Goal: Task Accomplishment & Management: Manage account settings

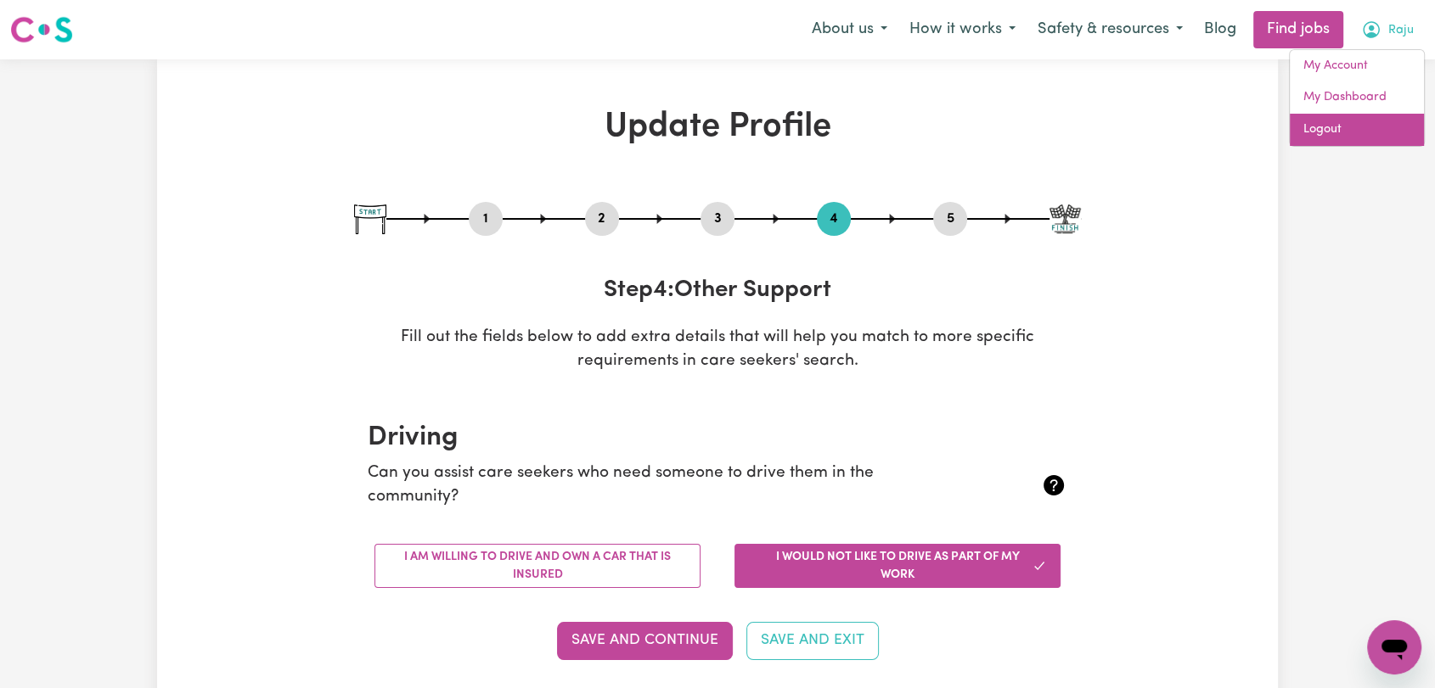
click at [1364, 132] on link "Logout" at bounding box center [1357, 130] width 134 height 32
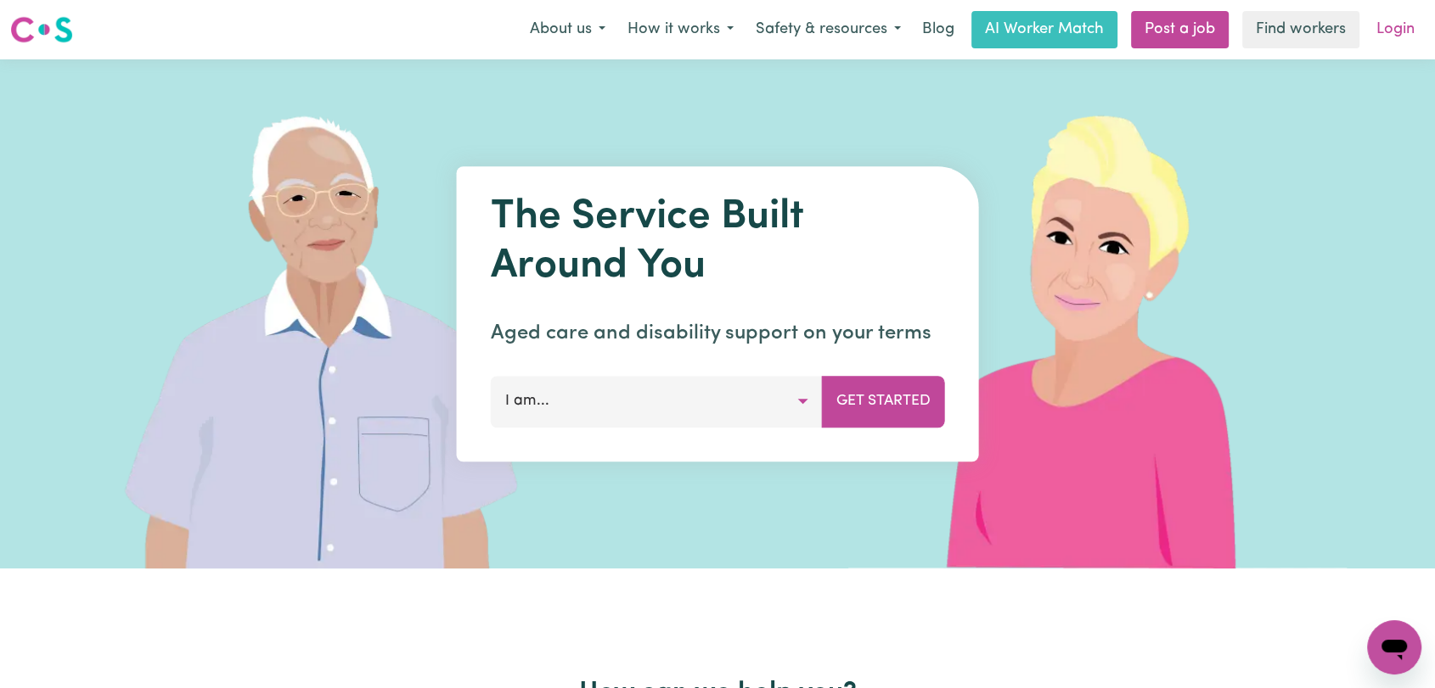
click at [1390, 31] on link "Login" at bounding box center [1395, 29] width 59 height 37
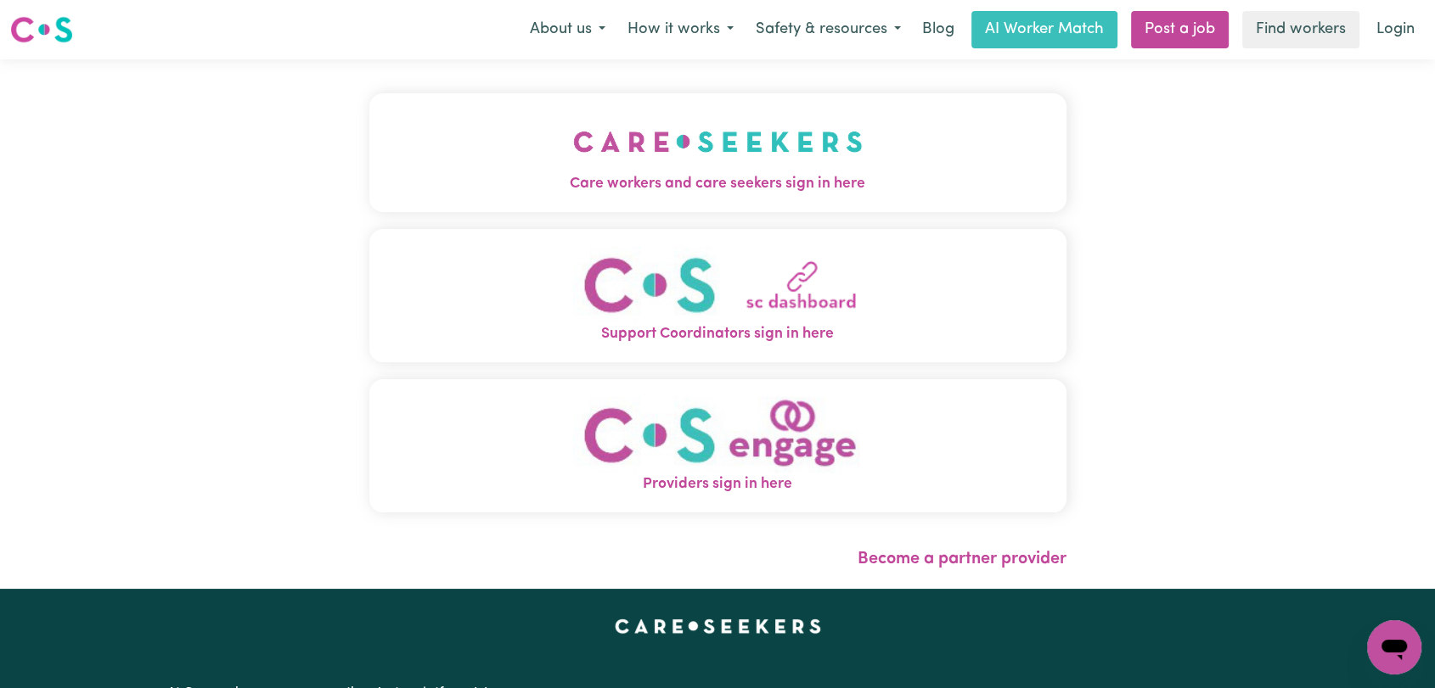
click at [582, 166] on img "Care workers and care seekers sign in here" at bounding box center [717, 141] width 289 height 63
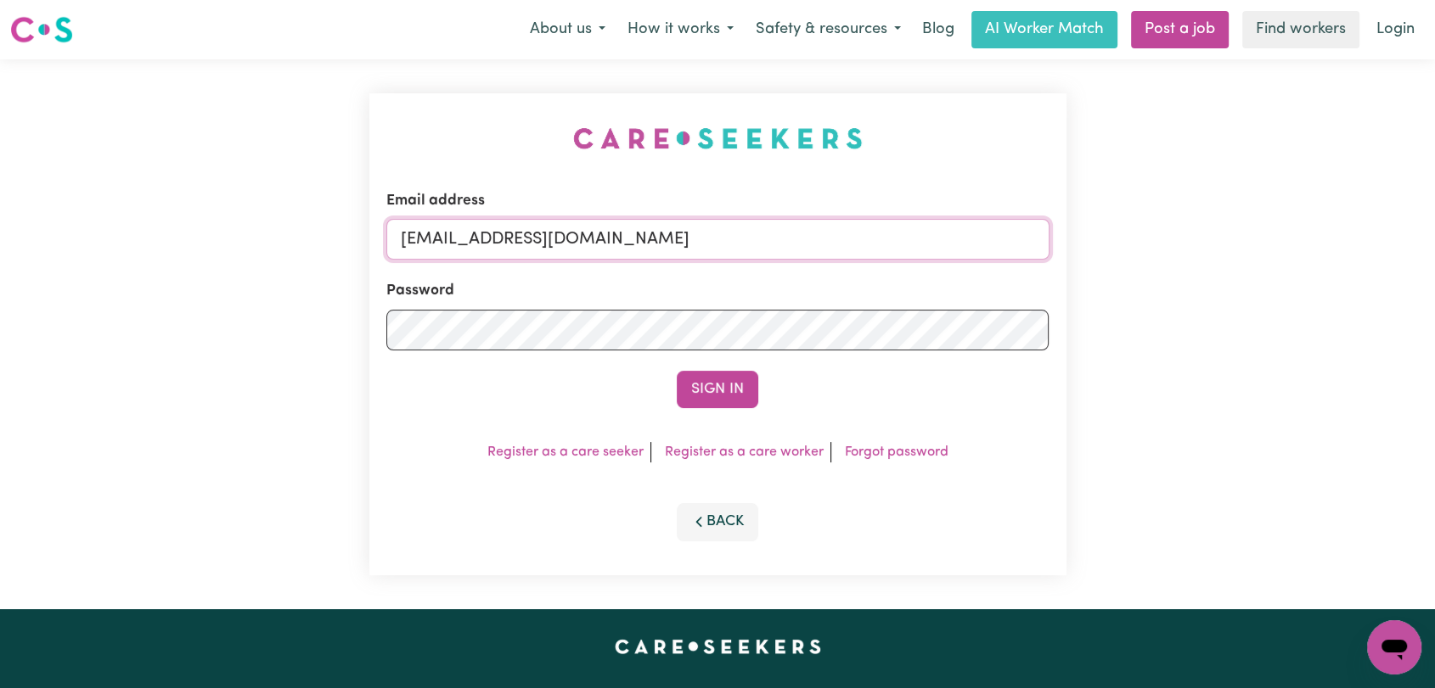
click at [740, 230] on input "[EMAIL_ADDRESS][DOMAIN_NAME]" at bounding box center [717, 239] width 663 height 41
drag, startPoint x: 489, startPoint y: 242, endPoint x: 781, endPoint y: 260, distance: 292.6
click at [781, 260] on input "Superuser~[EMAIL_ADDRESS][DOMAIN_NAME]" at bounding box center [717, 239] width 663 height 41
type input "Superuser~[EMAIL_ADDRESS][DOMAIN_NAME]"
click at [715, 379] on button "Sign In" at bounding box center [717, 389] width 81 height 37
